Goal: Check status: Check status

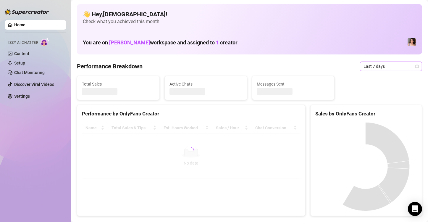
click at [390, 62] on span "Last 7 days" at bounding box center [390, 66] width 55 height 9
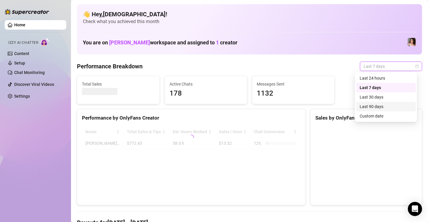
click at [377, 116] on div "Custom date" at bounding box center [386, 116] width 53 height 7
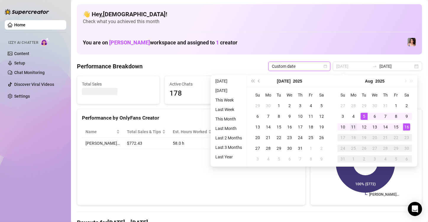
type input "2025-08-11"
click at [355, 130] on div "11" at bounding box center [353, 126] width 7 height 7
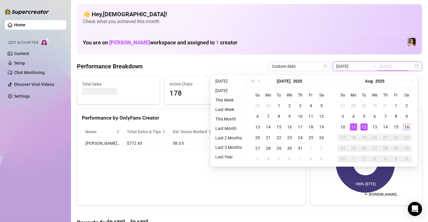
type input "2025-08-16"
click at [407, 129] on div "16" at bounding box center [406, 126] width 7 height 7
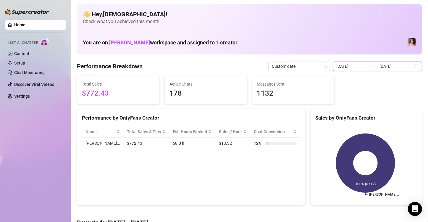
click at [357, 69] on input "2025-08-09" at bounding box center [353, 66] width 34 height 7
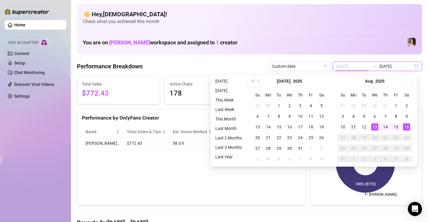
type input "2025-08-11"
click at [351, 128] on div "11" at bounding box center [353, 126] width 7 height 7
type input "2025-08-16"
click at [408, 130] on td "16" at bounding box center [406, 127] width 11 height 11
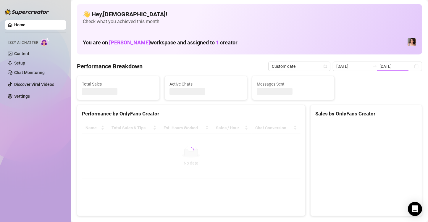
type input "2025-08-11"
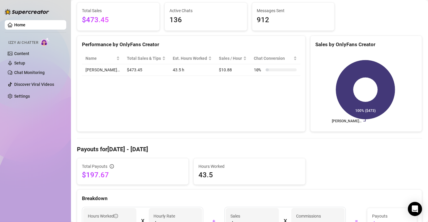
scroll to position [98, 0]
